Goal: Task Accomplishment & Management: Manage account settings

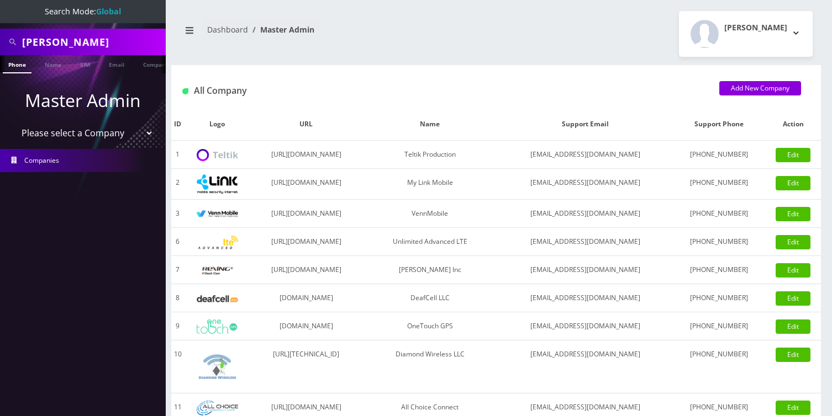
type input "[PERSON_NAME]"
click at [54, 62] on link "Name" at bounding box center [53, 64] width 28 height 18
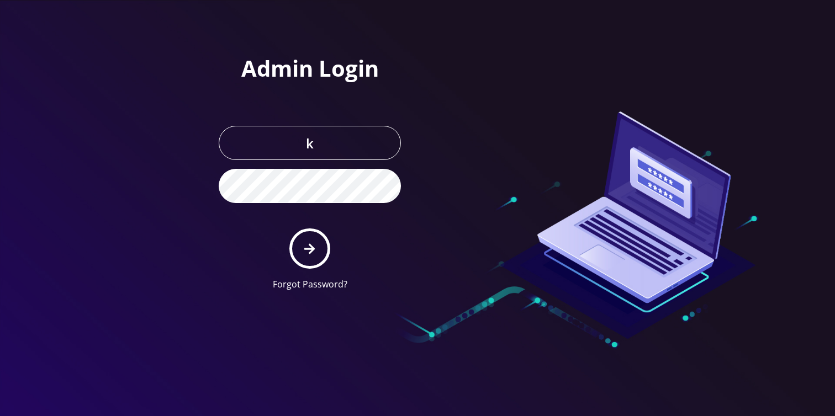
type input "[EMAIL_ADDRESS][DOMAIN_NAME]"
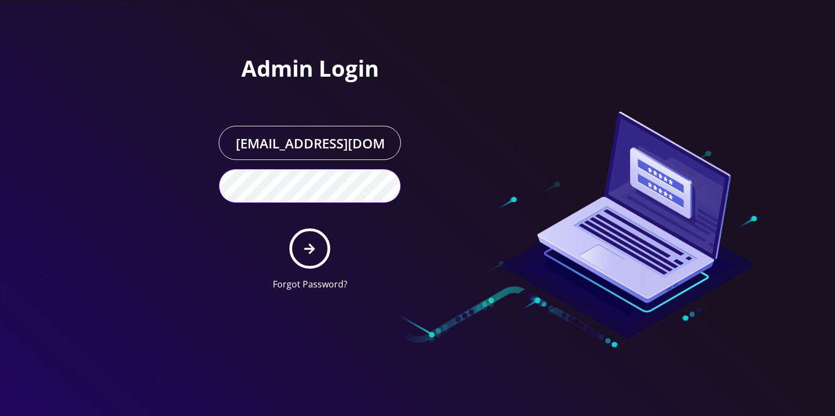
click at [289, 229] on button "submit" at bounding box center [309, 249] width 40 height 40
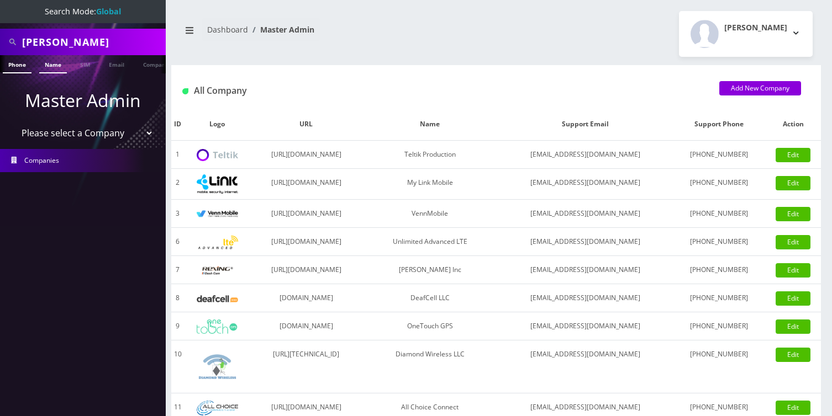
click at [50, 65] on link "Name" at bounding box center [53, 64] width 28 height 18
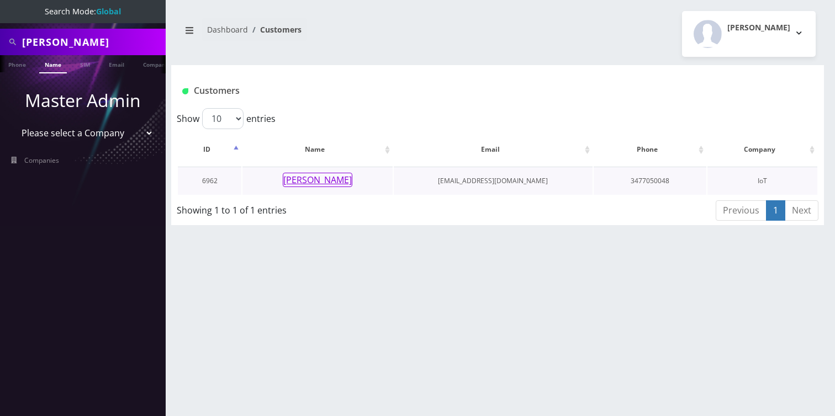
click at [330, 180] on button "Bryan Cohen" at bounding box center [318, 180] width 70 height 14
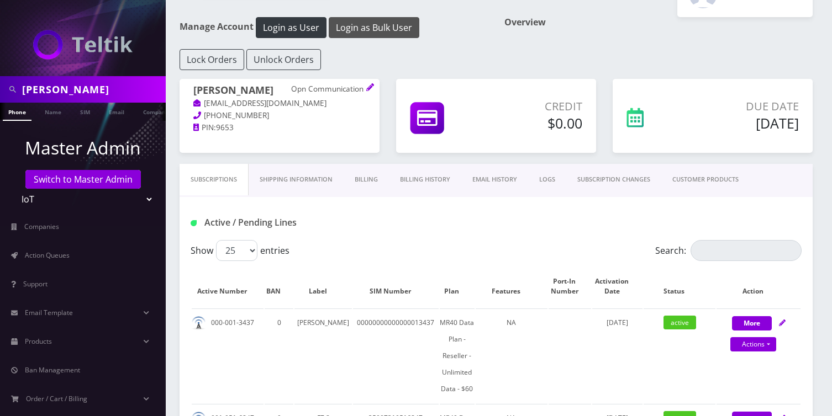
scroll to position [113, 0]
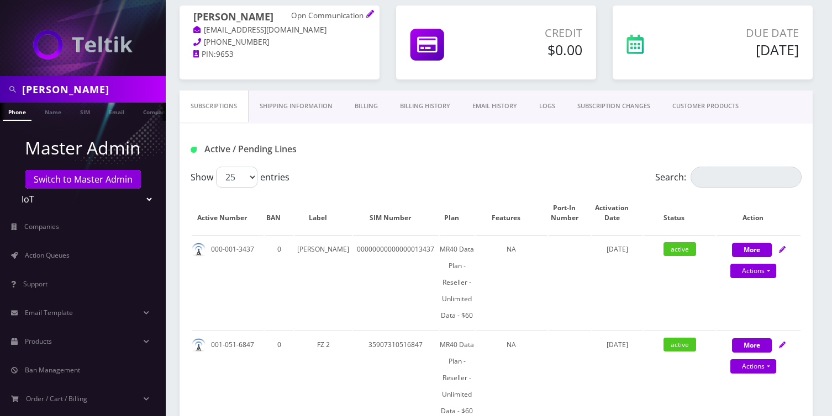
click at [423, 109] on link "Billing History" at bounding box center [425, 106] width 72 height 31
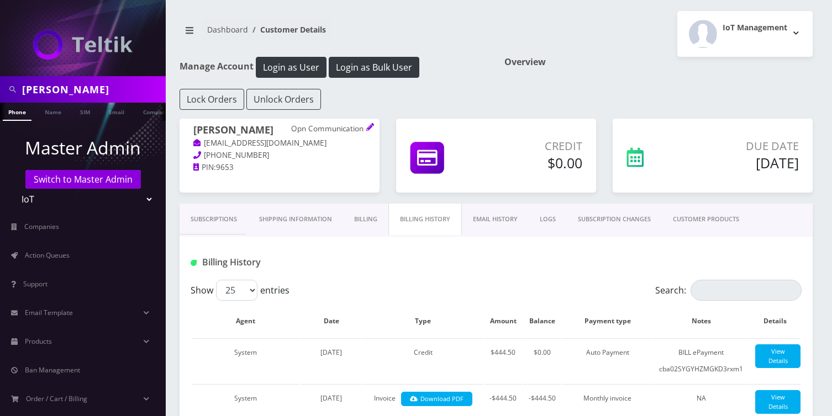
click at [373, 235] on link "Billing" at bounding box center [365, 219] width 45 height 31
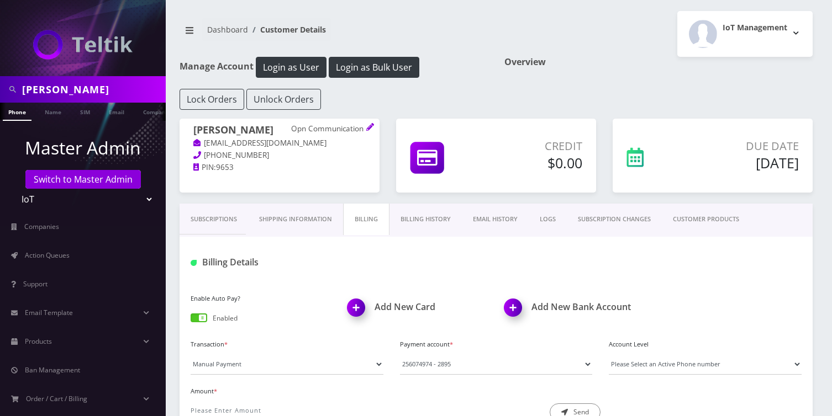
scroll to position [92, 0]
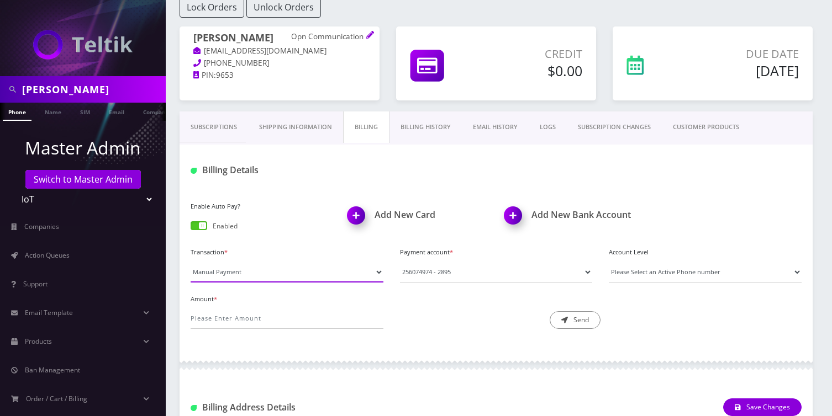
click at [258, 271] on select "Manual Payment Custom Charge Manual Credit Custom Invoice" at bounding box center [286, 272] width 193 height 21
select select "Custom Invoice"
click at [190, 262] on select "Manual Payment Custom Charge Manual Credit Custom Invoice" at bounding box center [286, 272] width 193 height 21
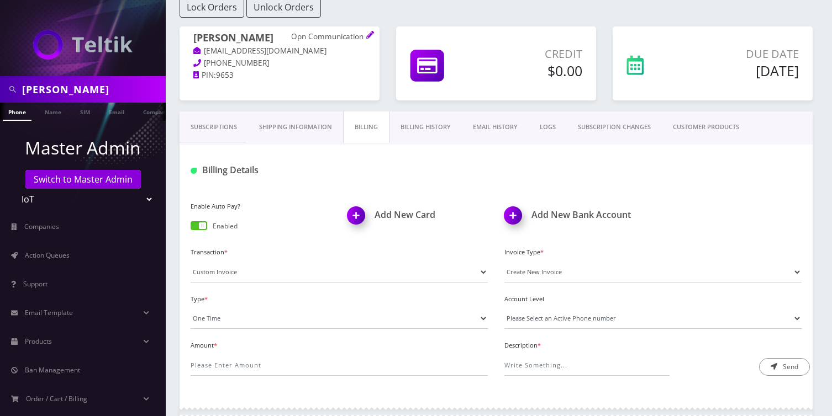
click at [223, 353] on div "Amount *" at bounding box center [339, 357] width 314 height 38
click at [221, 357] on input "Amount *" at bounding box center [338, 365] width 297 height 21
type input "444.5"
type input "Payment was voided"
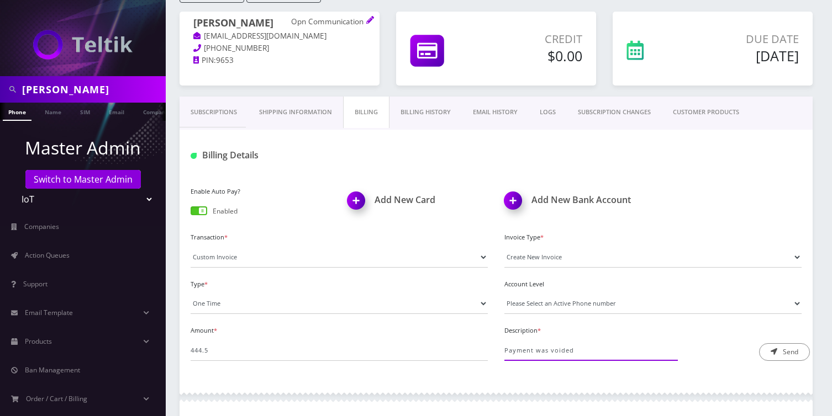
scroll to position [110, 0]
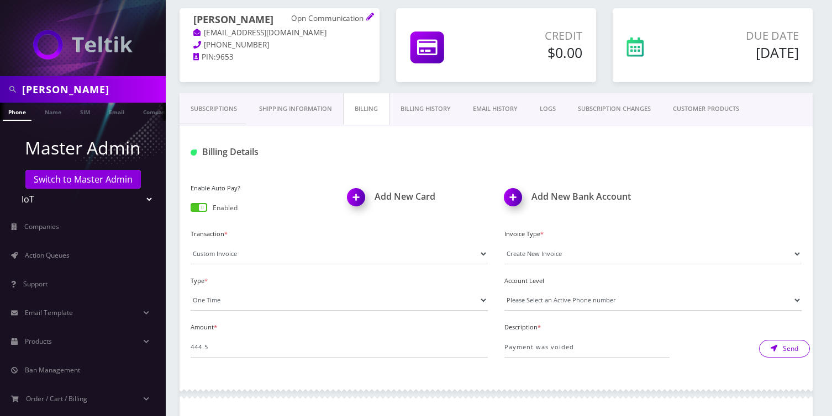
click at [777, 341] on button "Send" at bounding box center [784, 349] width 51 height 18
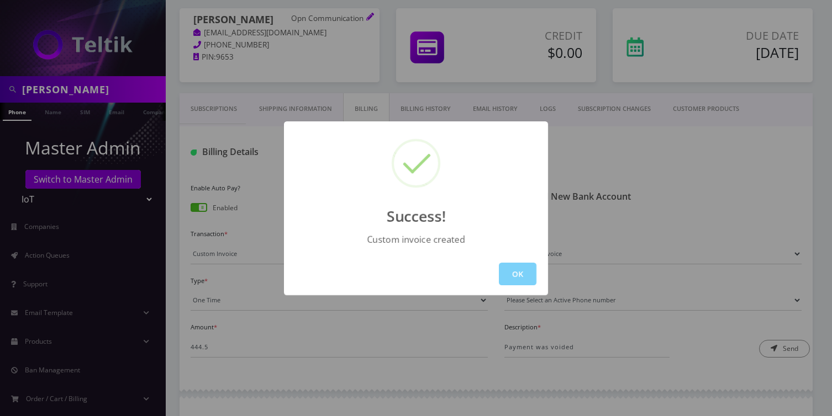
click at [689, 100] on div "Success! Custom invoice created OK" at bounding box center [416, 208] width 832 height 416
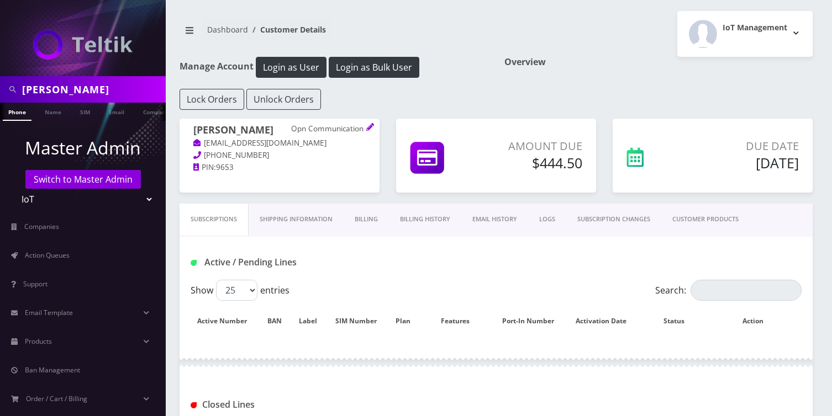
scroll to position [110, 0]
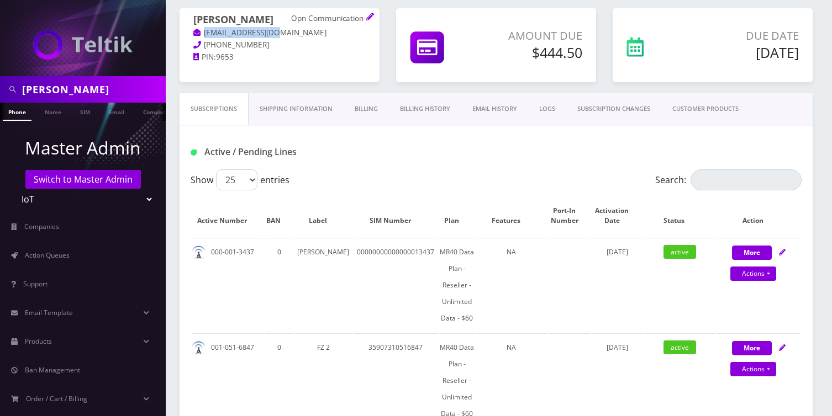
drag, startPoint x: 295, startPoint y: 31, endPoint x: 205, endPoint y: 31, distance: 90.0
click at [205, 31] on p "[EMAIL_ADDRESS][DOMAIN_NAME]" at bounding box center [279, 33] width 172 height 12
copy link "[EMAIL_ADDRESS][DOMAIN_NAME]"
